Goal: Check status: Check status

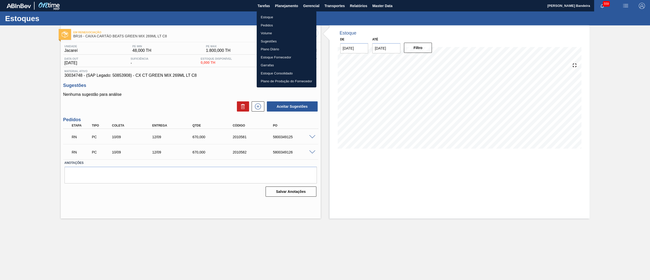
click at [273, 14] on li "Estoque" at bounding box center [287, 17] width 60 height 8
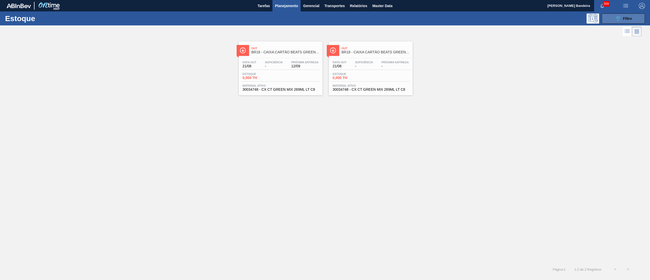
click at [624, 22] on button "089F7B8B-B2A5-4AFE-B5C0-19BA573D28AC Filtro" at bounding box center [623, 18] width 43 height 10
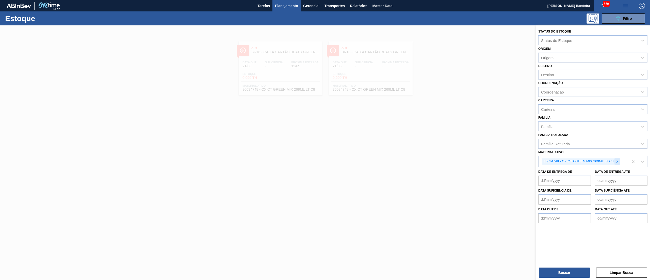
click at [618, 162] on icon at bounding box center [618, 162] width 4 height 4
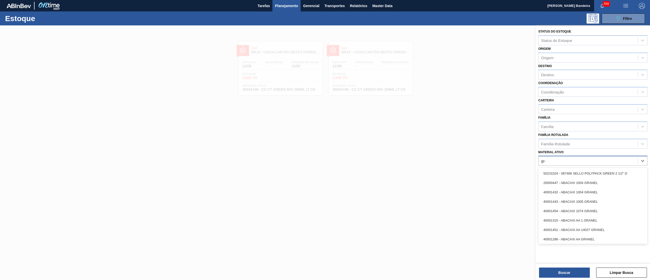
type ativo "gree"
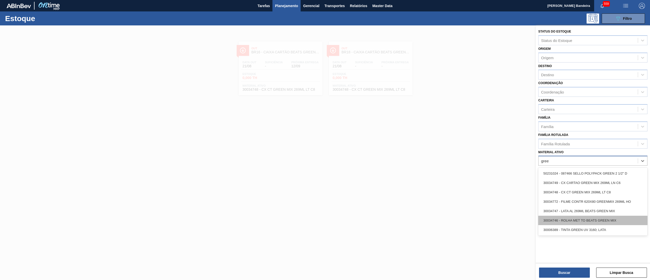
click at [605, 216] on div "30034746 - ROLHA MET TO BEATS GREEN MIX" at bounding box center [592, 220] width 109 height 9
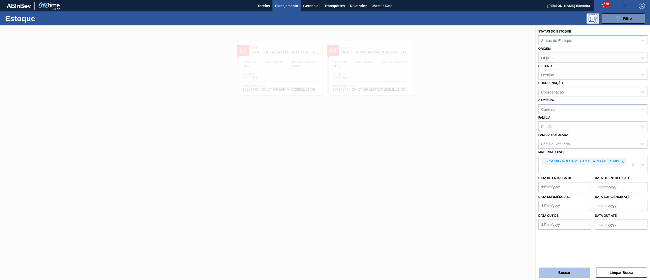
click at [564, 270] on button "Buscar" at bounding box center [564, 272] width 51 height 10
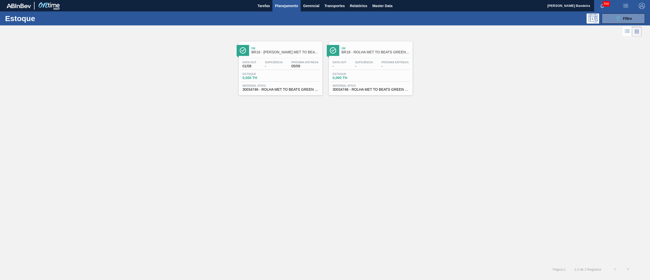
click at [299, 89] on span "30034746 - ROLHA MET TO BEATS GREEN MIX" at bounding box center [281, 90] width 76 height 4
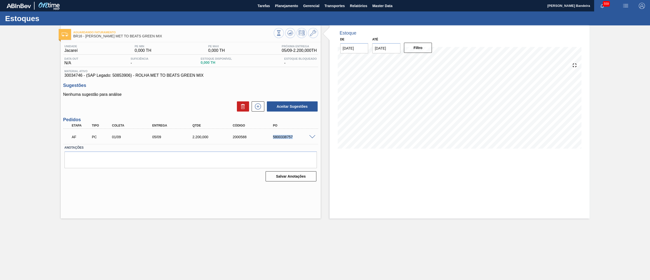
drag, startPoint x: 273, startPoint y: 136, endPoint x: 316, endPoint y: 135, distance: 43.7
click at [316, 135] on div "AF PC 01/09 05/09 2.200,000 2000588 5800338757" at bounding box center [190, 136] width 255 height 13
copy div "5800338757"
click at [310, 135] on span at bounding box center [312, 137] width 6 height 4
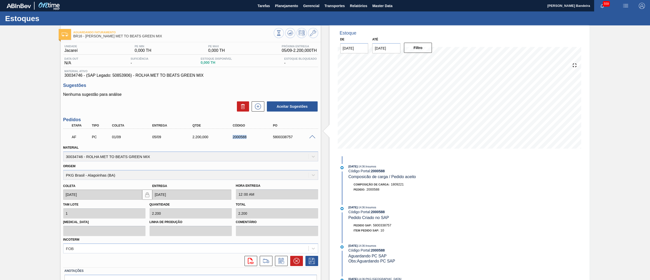
drag, startPoint x: 252, startPoint y: 135, endPoint x: 216, endPoint y: 139, distance: 36.1
click at [216, 139] on div "AF PC 01/09 05/09 2.200,000 2000588 5800338757" at bounding box center [190, 136] width 242 height 10
copy div "2000588"
click at [314, 30] on icon at bounding box center [313, 33] width 6 height 6
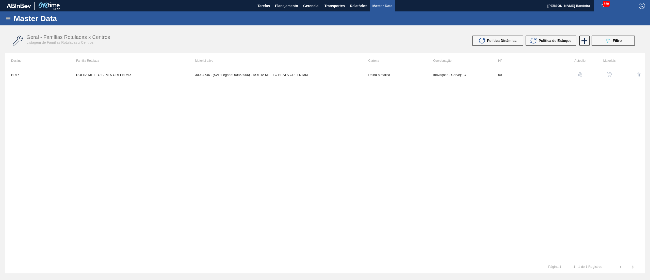
click at [611, 75] on img "button" at bounding box center [609, 74] width 5 height 5
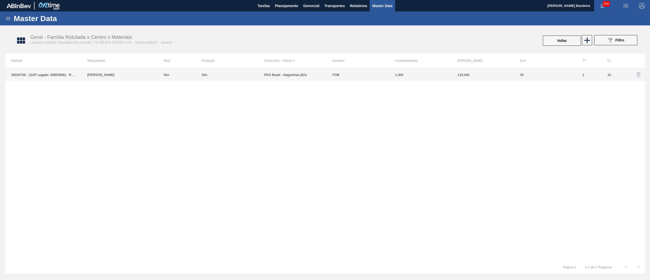
click at [291, 78] on td "PKG Brasil - Alagoinhas (BA)" at bounding box center [295, 74] width 62 height 13
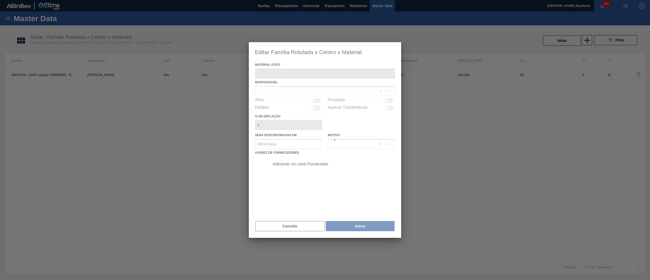
type ativo "30034746 - (SAP Legado: 50853906) - ROLHA MET TO BEATS GREEN MIX"
checkbox input "true"
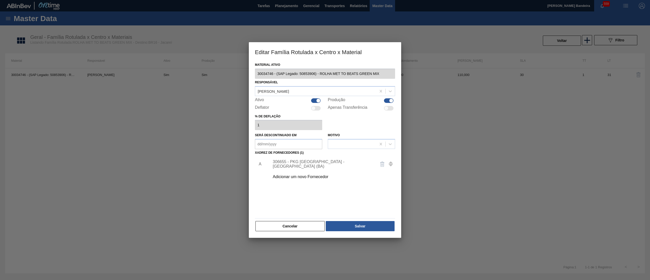
click at [300, 164] on div "306655 - PKG [GEOGRAPHIC_DATA] - [GEOGRAPHIC_DATA] (BA)" at bounding box center [323, 164] width 100 height 9
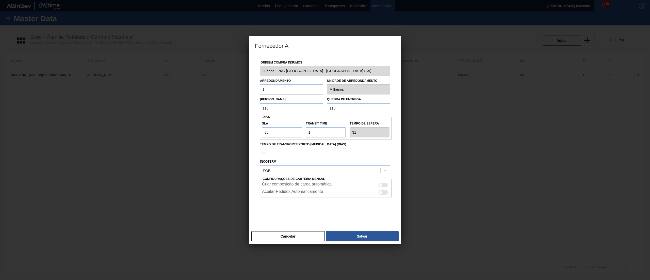
click at [237, 72] on div "Fornecedor A Origem Compra Insumos 306655 - PKG [GEOGRAPHIC_DATA] - Alagoinhas …" at bounding box center [325, 140] width 650 height 280
click at [299, 235] on button "Cancelar" at bounding box center [287, 236] width 73 height 10
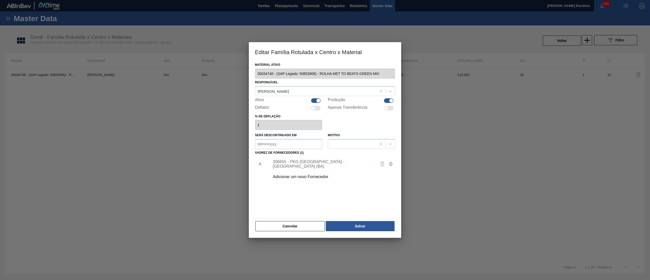
click at [241, 74] on div "Editar Família Rotulada x Centro x Material Material ativo 30034746 - (SAP Lega…" at bounding box center [325, 140] width 650 height 280
click at [284, 229] on button "Cancelar" at bounding box center [290, 226] width 69 height 10
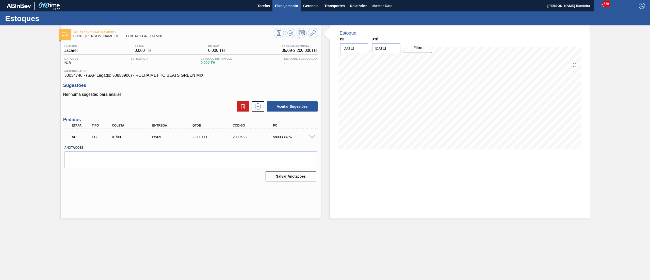
click at [291, 4] on span "Planejamento" at bounding box center [286, 6] width 23 height 6
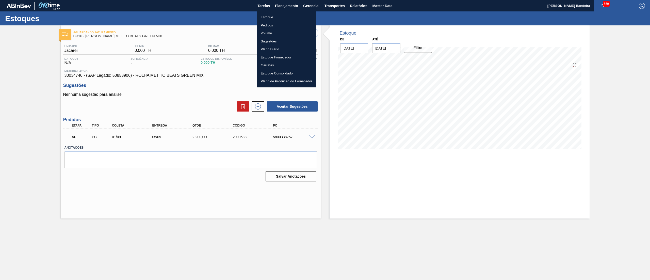
click at [282, 16] on li "Estoque" at bounding box center [287, 17] width 60 height 8
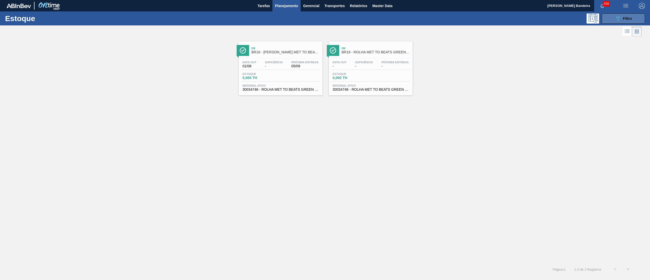
click at [630, 18] on span "Filtro" at bounding box center [627, 19] width 9 height 4
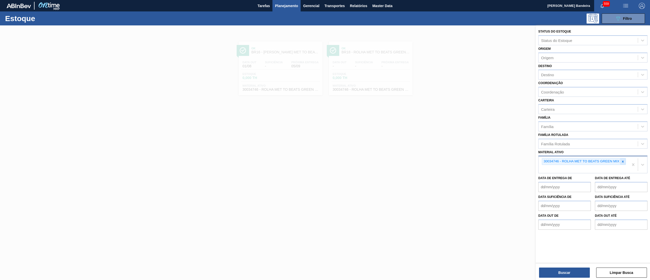
click at [623, 162] on icon at bounding box center [623, 162] width 4 height 4
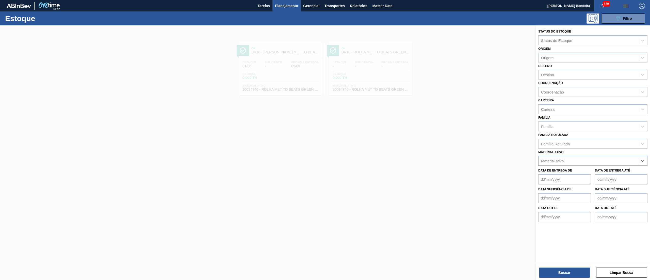
paste ativo "30034692"
type ativo "30034692"
click at [607, 172] on div "30034692 - AROMA FRUTAS VERDES 25KG" at bounding box center [592, 173] width 109 height 9
click at [566, 270] on button "Buscar" at bounding box center [564, 272] width 51 height 10
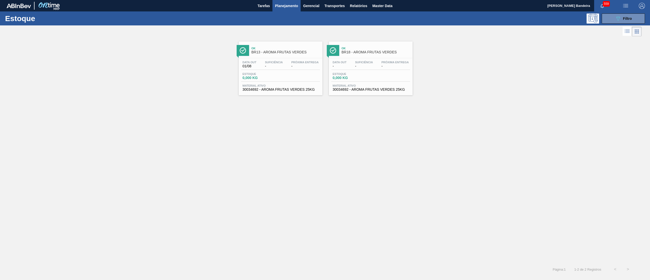
click at [306, 92] on div "Data [DATE] Suficiência - Próxima Entrega - Estoque 0,000 KG Material ativo 300…" at bounding box center [281, 75] width 84 height 35
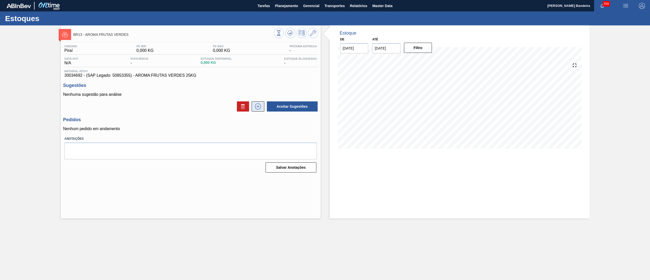
click at [259, 106] on icon at bounding box center [258, 106] width 8 height 6
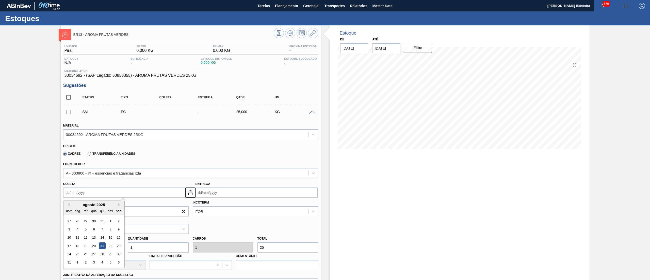
click at [122, 194] on input "Coleta" at bounding box center [124, 192] width 122 height 10
click at [76, 256] on div "25" at bounding box center [77, 254] width 7 height 7
type input "[DATE]"
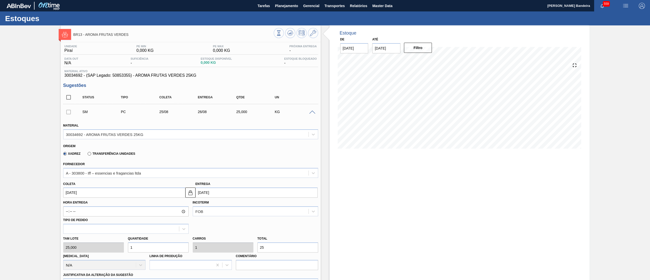
click at [108, 248] on div "Tam lote 25,000 Quantidade 1 Carros 1 Total 25 [MEDICAL_DATA] N/A Linha de Prod…" at bounding box center [190, 252] width 259 height 36
drag, startPoint x: 187, startPoint y: 77, endPoint x: 54, endPoint y: 77, distance: 132.6
click at [54, 77] on div "BR13 - AROMA FRUTAS VERDES Unidade Piraí PE MIN 0,000 KG PE MAX 0,000 KG Próxim…" at bounding box center [325, 215] width 650 height 381
copy span "30034692 - (SAP Legado: 50853355) - AROMA FRUTAS VERDES 25KG"
click at [117, 247] on div "Tam lote 25,000 Quantidade 1 Carros 1 Total 25 [MEDICAL_DATA] N/A Linha de Prod…" at bounding box center [190, 252] width 259 height 36
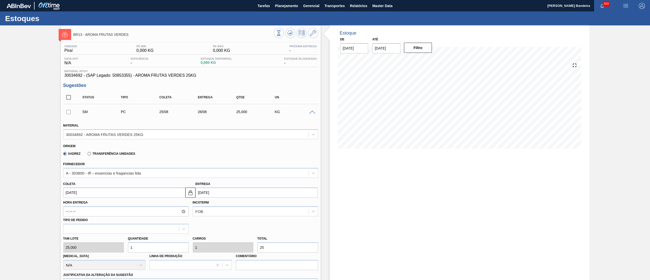
type input "12"
type input "300"
click at [108, 245] on div "Tam lote 25,000 Quantidade 12 Carros 12 Total 300 [MEDICAL_DATA] N/A Linha de P…" at bounding box center [190, 252] width 259 height 36
type input "4"
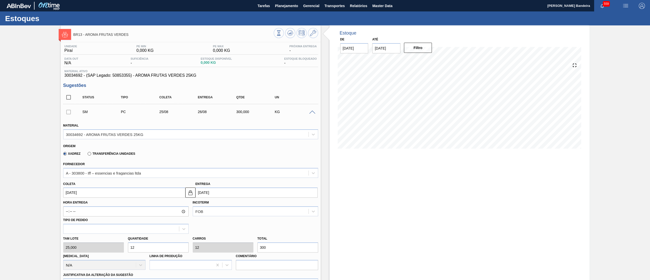
type input "4"
type input "100"
type input "48"
type input "1.200"
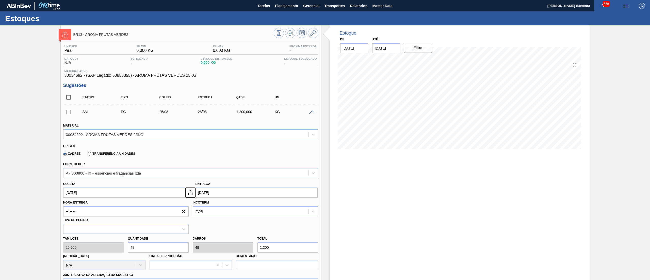
click at [101, 246] on div "Tam lote 25,000 Quantidade 48 Carros 48 Total 1.200 [MEDICAL_DATA] N/A Linha de…" at bounding box center [190, 252] width 259 height 36
type input "2"
type input "50"
type input "24"
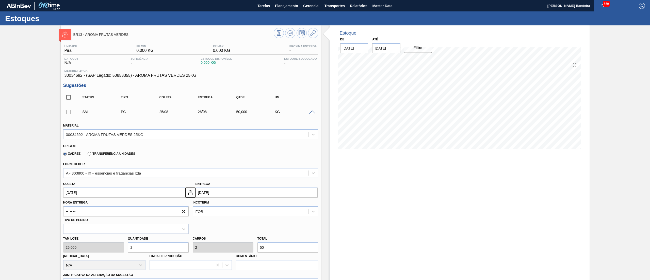
type input "24"
type input "600"
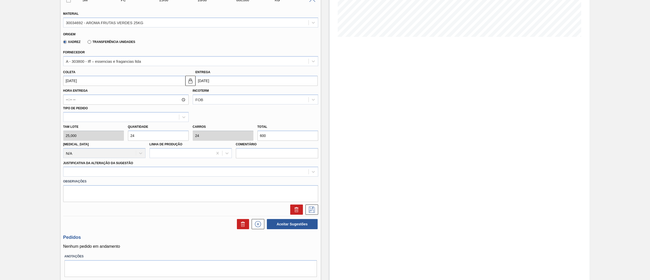
scroll to position [119, 0]
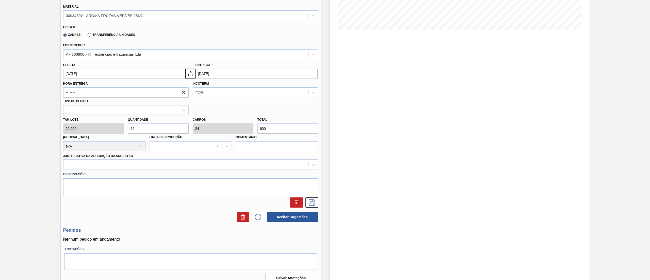
click at [91, 164] on div at bounding box center [185, 164] width 245 height 7
click at [139, 128] on input "24" at bounding box center [158, 128] width 61 height 10
click at [114, 128] on div "Tam lote 25,000 Quantidade 24 Carros 24 Total 600 [MEDICAL_DATA] N/A Linha de P…" at bounding box center [190, 133] width 259 height 36
type input "3"
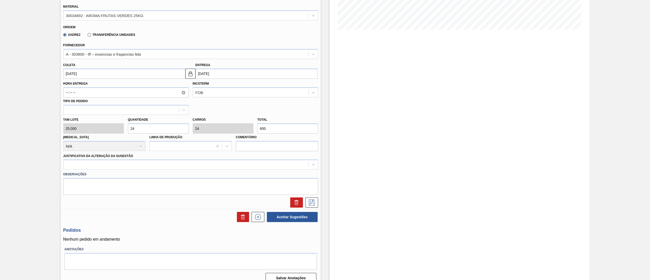
type input "75"
type input "32"
type input "800"
click at [80, 129] on div "Tam lote 25,000 Quantidade 32 Carros 32 Total 800 [MEDICAL_DATA] N/A Linha de P…" at bounding box center [190, 133] width 259 height 36
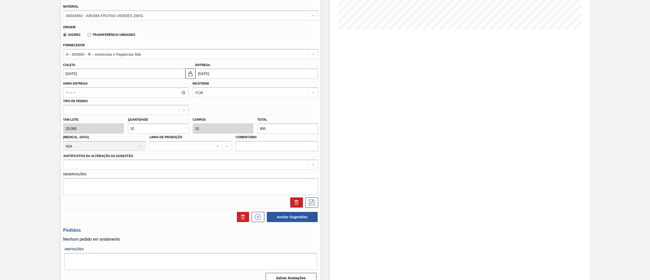
type input "3"
type input "75"
type input "36"
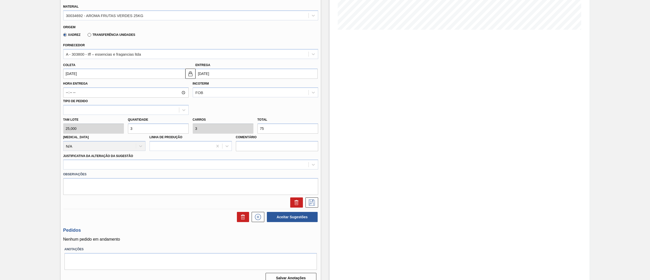
type input "900"
type input "36"
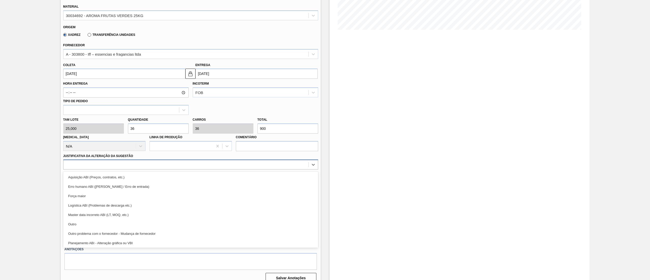
click at [95, 165] on div at bounding box center [185, 164] width 245 height 7
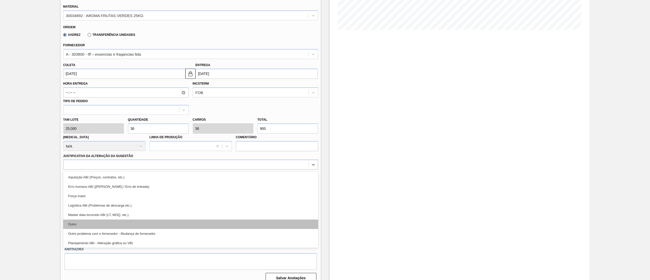
click at [92, 221] on div "Outro" at bounding box center [190, 223] width 255 height 9
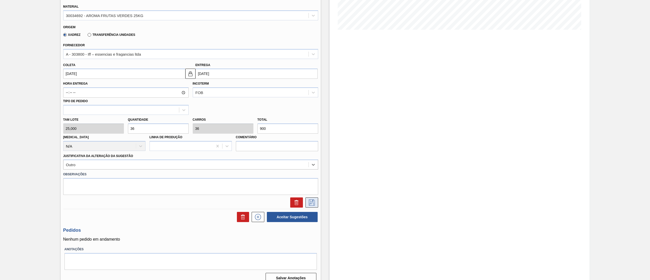
click at [311, 202] on icon at bounding box center [312, 202] width 6 height 6
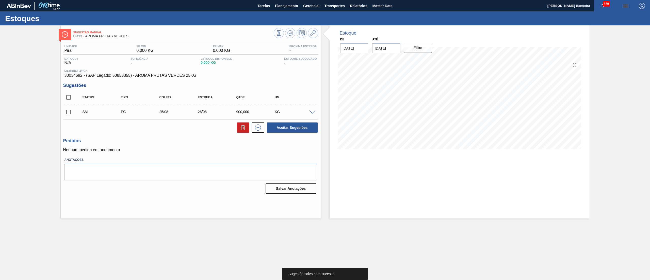
scroll to position [0, 0]
click at [70, 114] on input "checkbox" at bounding box center [68, 112] width 11 height 11
click at [306, 130] on button "Aceitar Sugestões" at bounding box center [292, 127] width 51 height 10
checkbox input "false"
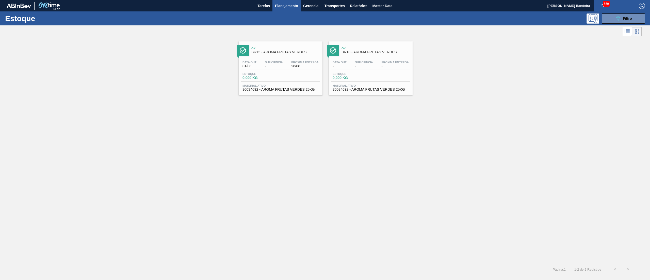
click at [361, 86] on span "Material ativo" at bounding box center [371, 85] width 76 height 3
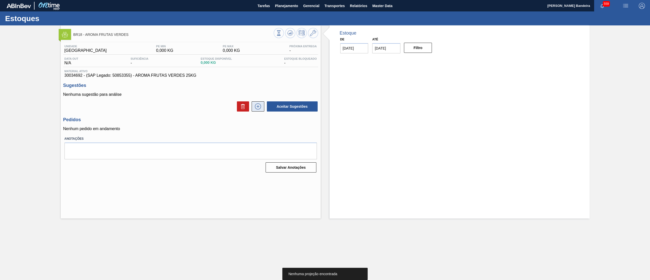
click at [258, 106] on icon at bounding box center [258, 106] width 0 height 3
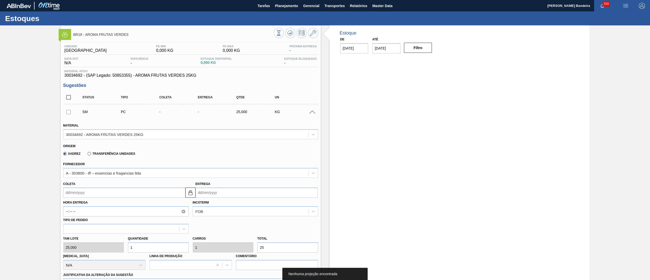
click at [115, 246] on div "Tam lote 25,000 Quantidade 1 Carros 1 Total 25 [MEDICAL_DATA] N/A Linha de Prod…" at bounding box center [190, 252] width 259 height 36
type input "12"
type input "300"
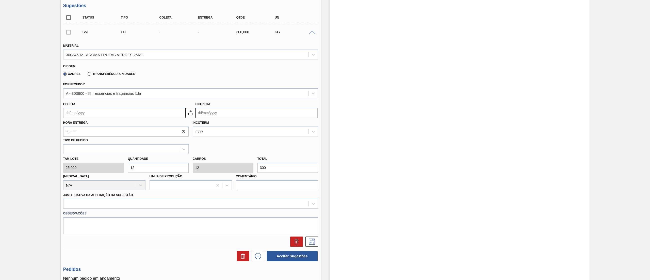
type input "12"
click at [93, 205] on div at bounding box center [190, 204] width 255 height 10
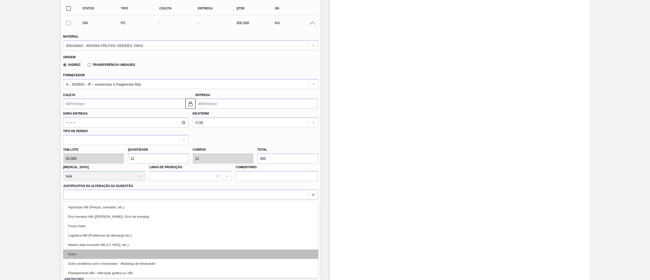
click at [75, 256] on div "Outro" at bounding box center [190, 253] width 255 height 9
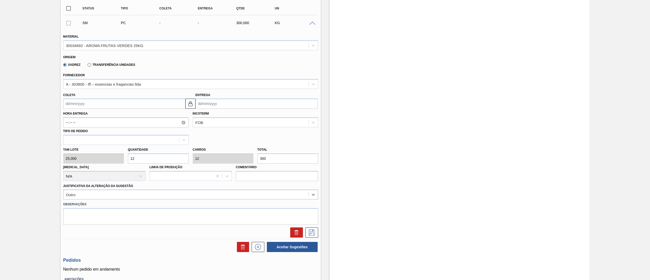
click at [106, 105] on input "Coleta" at bounding box center [124, 104] width 122 height 10
click at [119, 115] on button "Next Month" at bounding box center [120, 116] width 4 height 4
click at [80, 134] on div "1" at bounding box center [77, 132] width 7 height 7
type input "[DATE]"
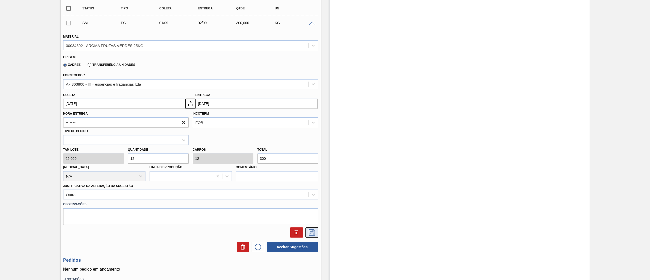
click at [314, 237] on button at bounding box center [312, 232] width 13 height 10
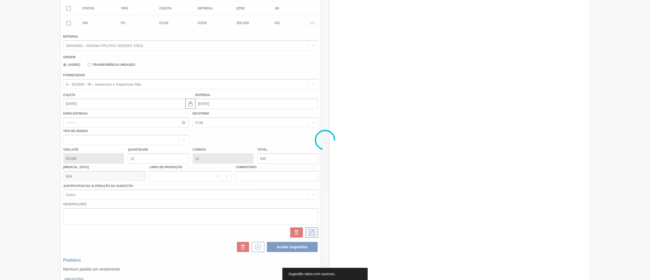
scroll to position [0, 0]
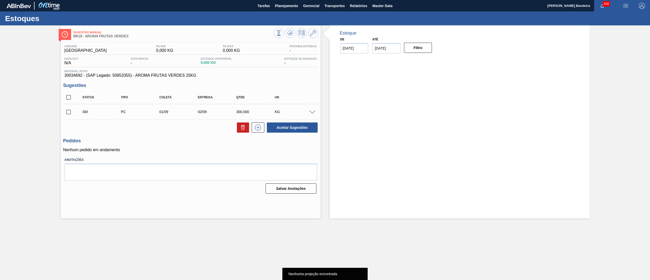
click at [74, 113] on span at bounding box center [77, 112] width 7 height 10
click at [67, 110] on input "checkbox" at bounding box center [68, 112] width 11 height 11
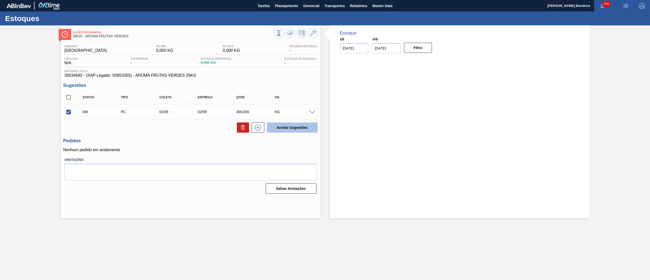
click at [307, 130] on button "Aceitar Sugestões" at bounding box center [292, 127] width 51 height 10
checkbox input "false"
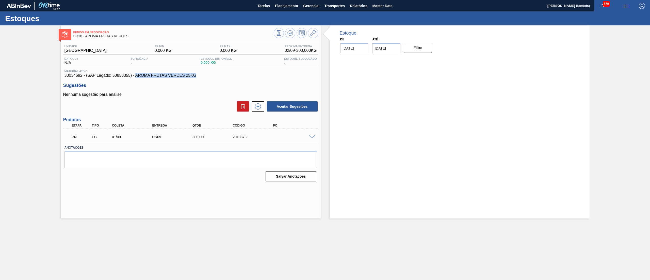
drag, startPoint x: 185, startPoint y: 77, endPoint x: 136, endPoint y: 77, distance: 49.0
click at [136, 77] on span "30034692 - (SAP Legado: 50853355) - AROMA FRUTAS VERDES 25KG" at bounding box center [191, 75] width 252 height 5
copy span "AROMA FRUTAS VERDES 25KG"
drag, startPoint x: 60, startPoint y: 75, endPoint x: 82, endPoint y: 75, distance: 21.3
click at [82, 75] on div "Unidade Pernambuco PE MIN 0,000 KG PE MAX 0,000 KG Próxima Entrega 02/09 - 300,…" at bounding box center [191, 112] width 260 height 141
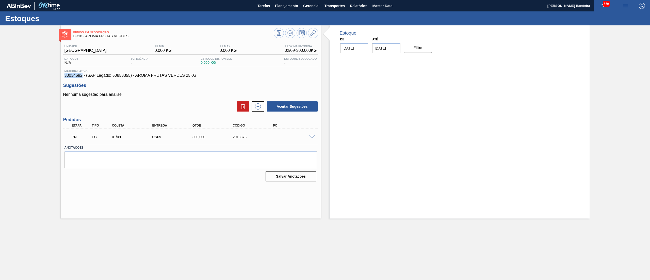
copy span "30034692"
click at [314, 31] on icon at bounding box center [313, 33] width 6 height 6
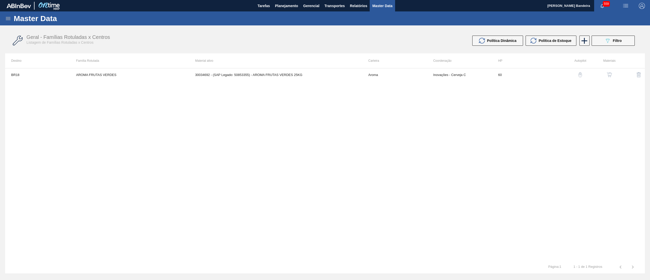
click at [611, 74] on img "button" at bounding box center [609, 74] width 5 height 5
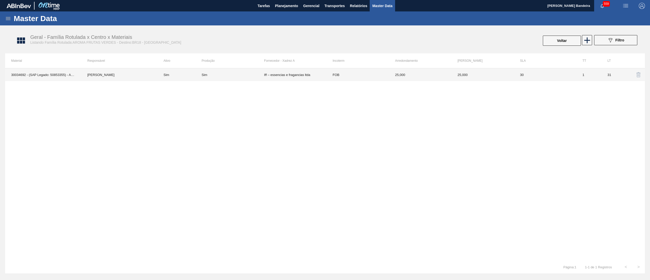
click at [300, 74] on td "Iff – essencias e fragancias ltda" at bounding box center [295, 74] width 62 height 13
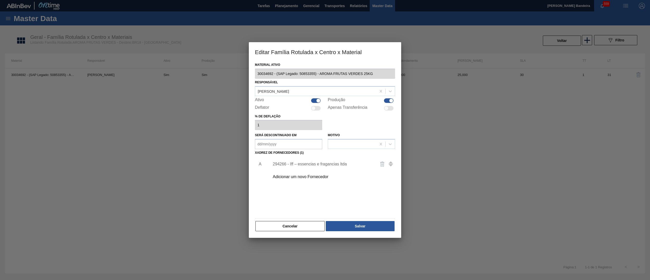
click at [317, 164] on div "294266 - Iff – essencias e fragancias ltda" at bounding box center [323, 164] width 100 height 5
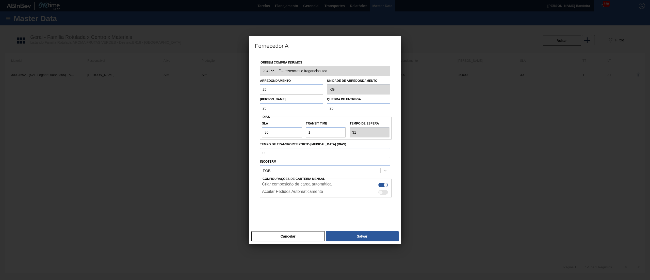
click at [243, 70] on div "Fornecedor A Origem Compra Insumos 294266 - Iff – essencias e fragancias ltda A…" at bounding box center [325, 140] width 650 height 280
click at [309, 231] on button "Cancelar" at bounding box center [287, 236] width 73 height 10
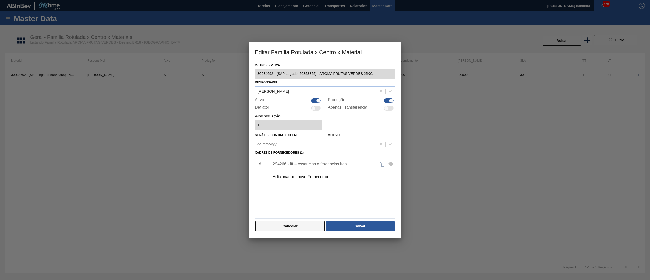
click at [307, 229] on button "Cancelar" at bounding box center [290, 226] width 69 height 10
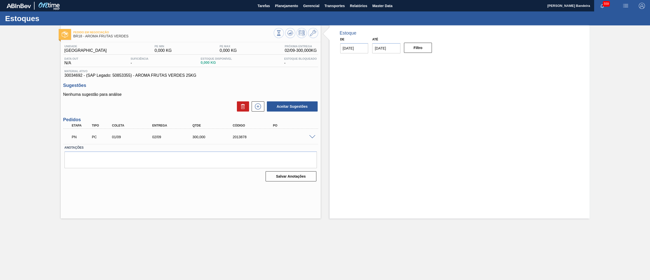
click at [313, 136] on span at bounding box center [312, 137] width 6 height 4
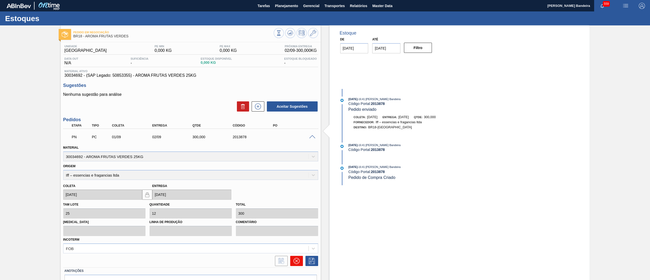
click at [300, 256] on button at bounding box center [296, 261] width 13 height 10
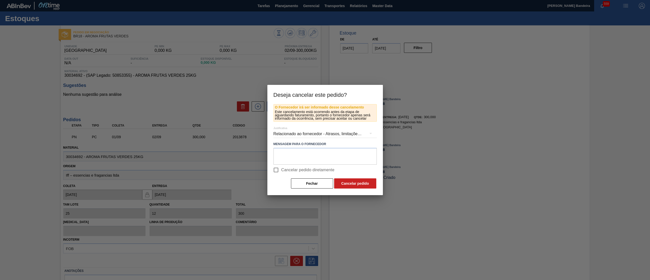
click at [290, 129] on div "Relacionado ao fornecedor - Atrasos, limitações de capacidade, etc." at bounding box center [325, 134] width 103 height 14
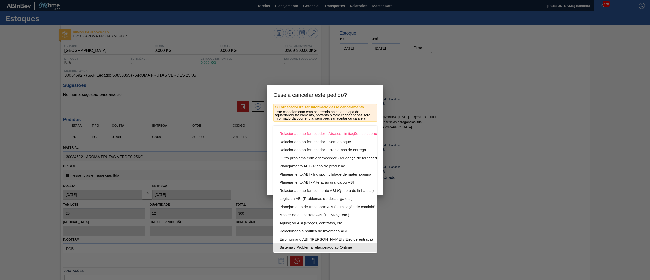
scroll to position [35, 0]
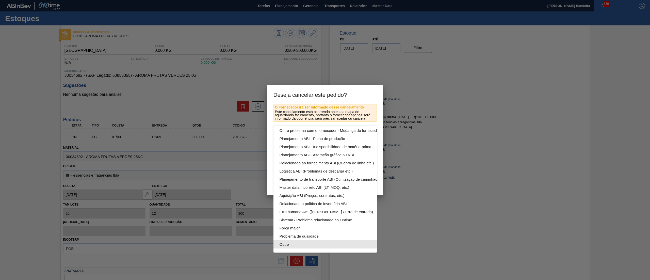
click at [302, 240] on div "Outro" at bounding box center [337, 244] width 115 height 8
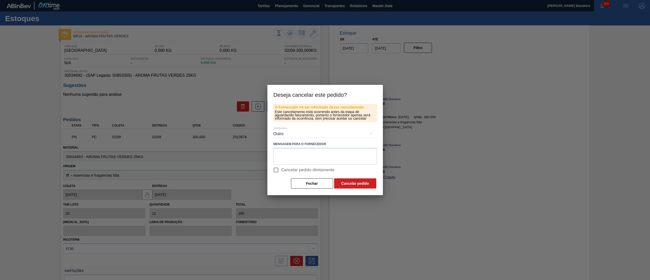
click at [361, 186] on button "Cancelar pedido" at bounding box center [355, 183] width 42 height 10
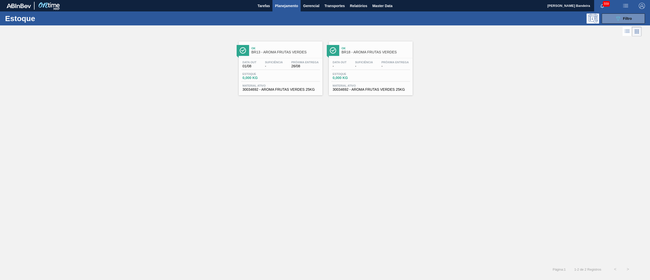
click at [290, 89] on span "30034692 - AROMA FRUTAS VERDES 25KG" at bounding box center [281, 90] width 76 height 4
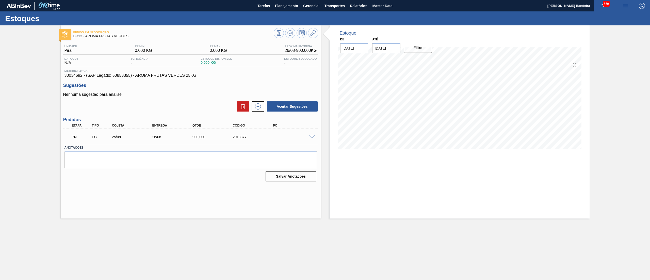
click at [311, 135] on span at bounding box center [312, 137] width 6 height 4
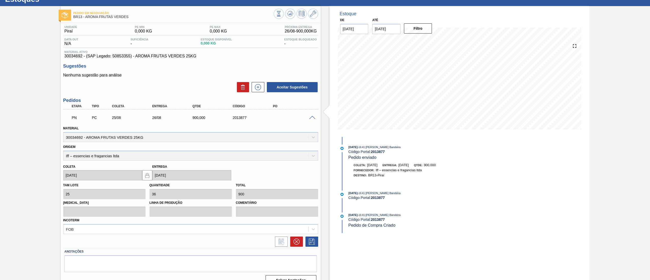
scroll to position [29, 0]
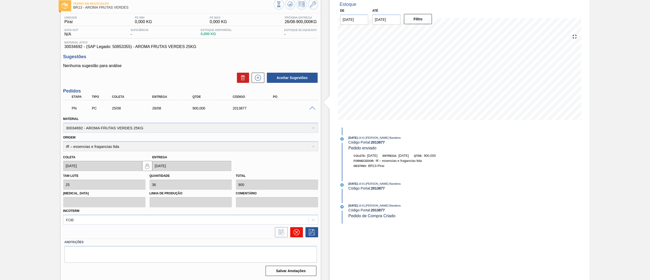
click at [297, 229] on icon at bounding box center [296, 232] width 6 height 6
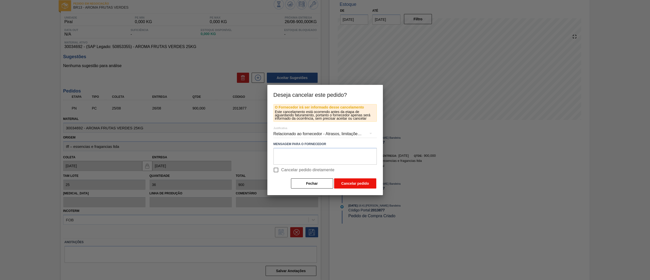
click at [361, 184] on button "Cancelar pedido" at bounding box center [355, 183] width 42 height 10
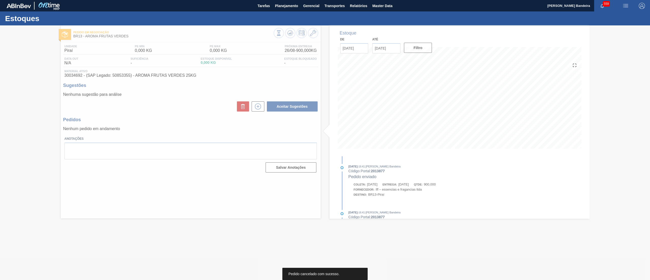
scroll to position [0, 0]
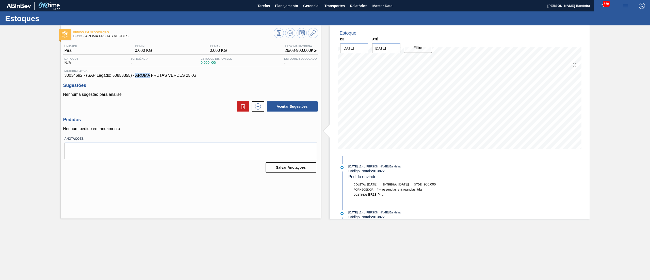
drag, startPoint x: 135, startPoint y: 76, endPoint x: 150, endPoint y: 77, distance: 14.5
click at [150, 77] on span "30034692 - (SAP Legado: 50853355) - AROMA FRUTAS VERDES 25KG" at bounding box center [191, 75] width 252 height 5
copy span "AROMA"
click at [280, 7] on span "Planejamento" at bounding box center [286, 6] width 23 height 6
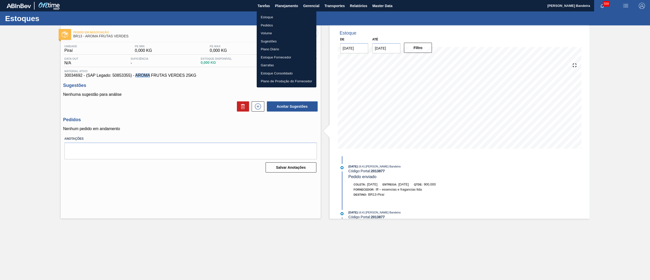
click at [278, 14] on li "Estoque" at bounding box center [287, 17] width 60 height 8
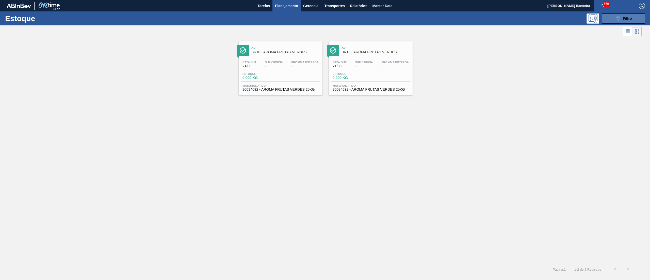
click at [633, 15] on button "089F7B8B-B2A5-4AFE-B5C0-19BA573D28AC Filtro" at bounding box center [623, 18] width 43 height 10
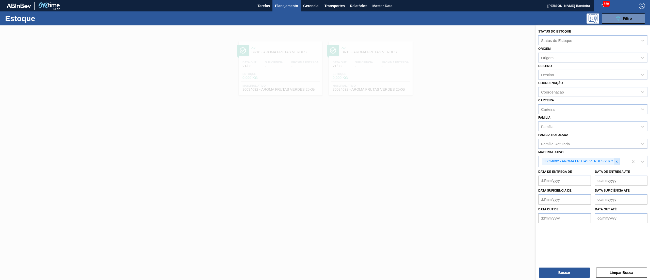
click at [619, 164] on div at bounding box center [617, 161] width 6 height 6
paste ativo "30034749"
type ativo "30034749"
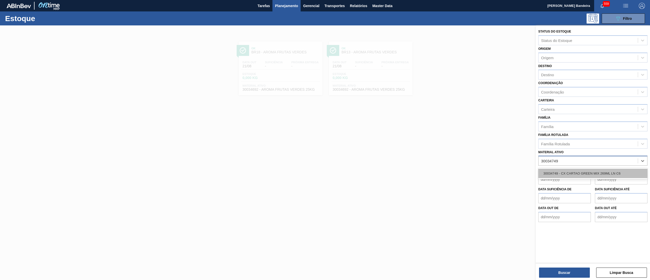
click at [607, 171] on div "30034749 - CX CARTAO GREEN MIX 269ML LN C6" at bounding box center [592, 173] width 109 height 9
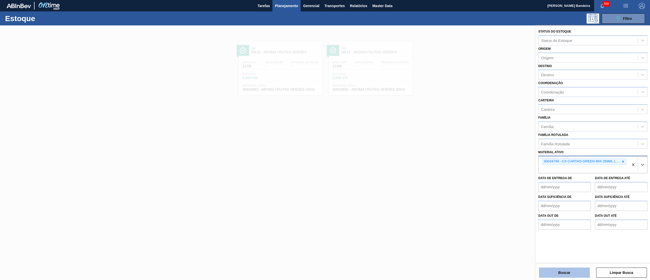
click at [557, 273] on button "Buscar" at bounding box center [564, 272] width 51 height 10
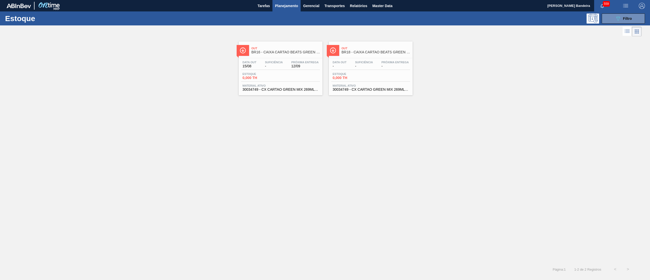
click at [351, 93] on div "Out BR18 - CAIXA CARTAO BEATS GREEN MIX 269ML LN C6 Data out - Suficiência - Pr…" at bounding box center [371, 68] width 84 height 54
